Goal: Check status: Check status

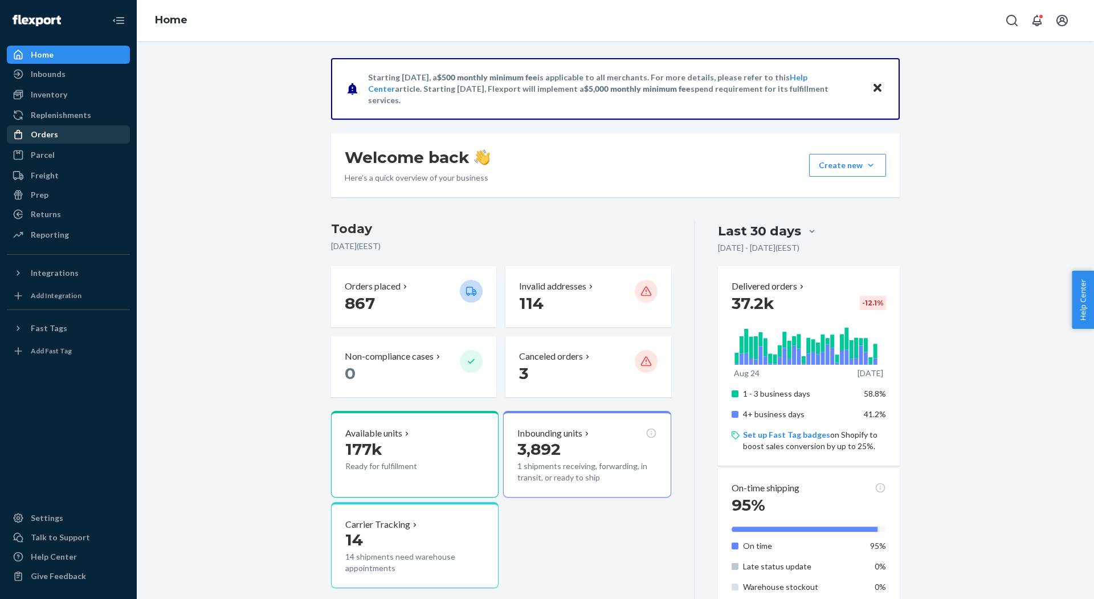
click at [81, 135] on div "Orders" at bounding box center [68, 135] width 121 height 16
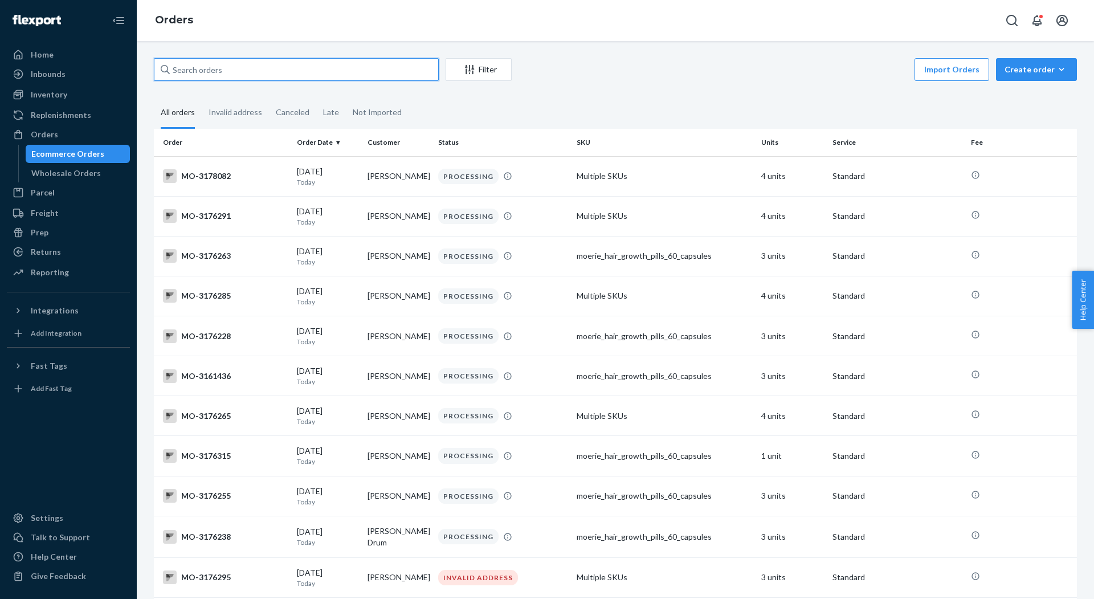
click at [287, 70] on input "text" at bounding box center [296, 69] width 285 height 23
paste input "[PERSON_NAME]"
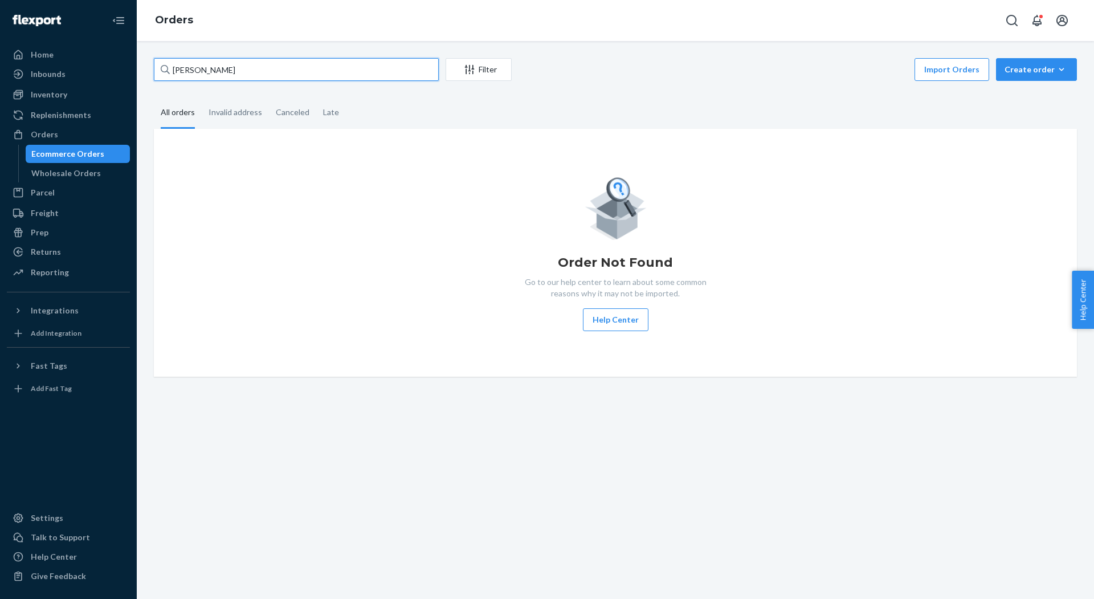
type input "[PERSON_NAME]"
